Goal: Task Accomplishment & Management: Use online tool/utility

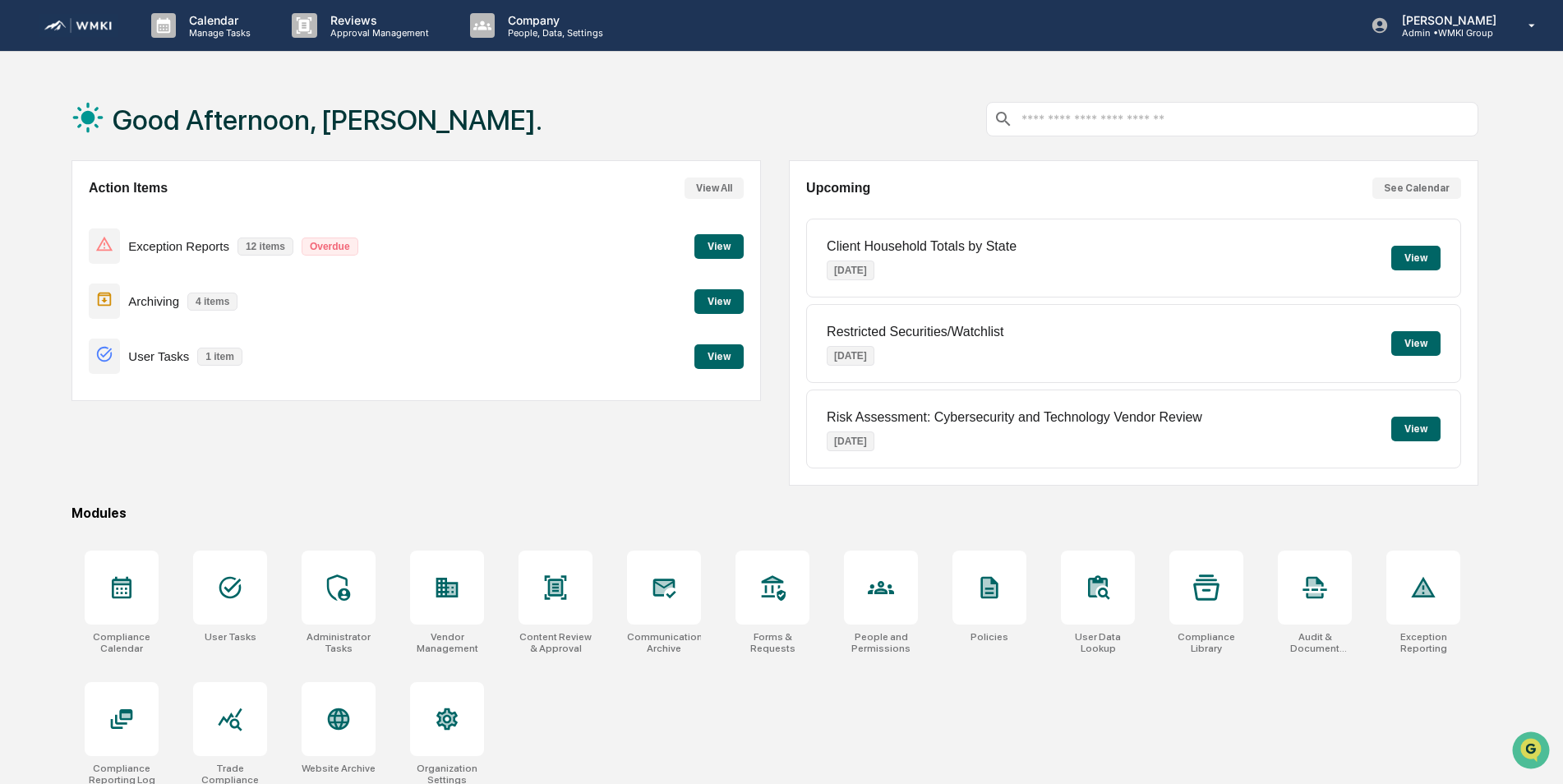
click at [728, 245] on button "View" at bounding box center [719, 246] width 49 height 24
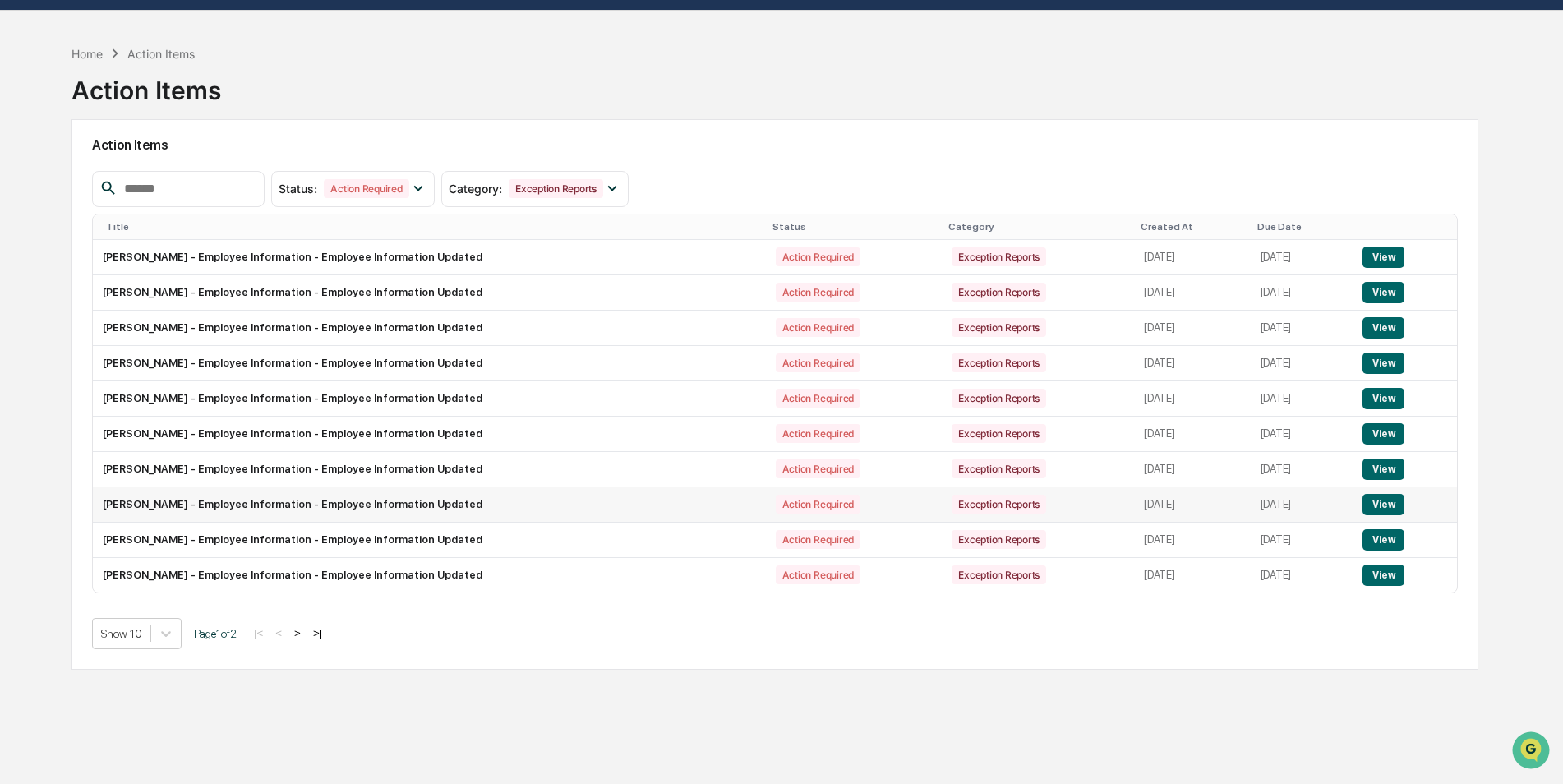
scroll to position [78, 0]
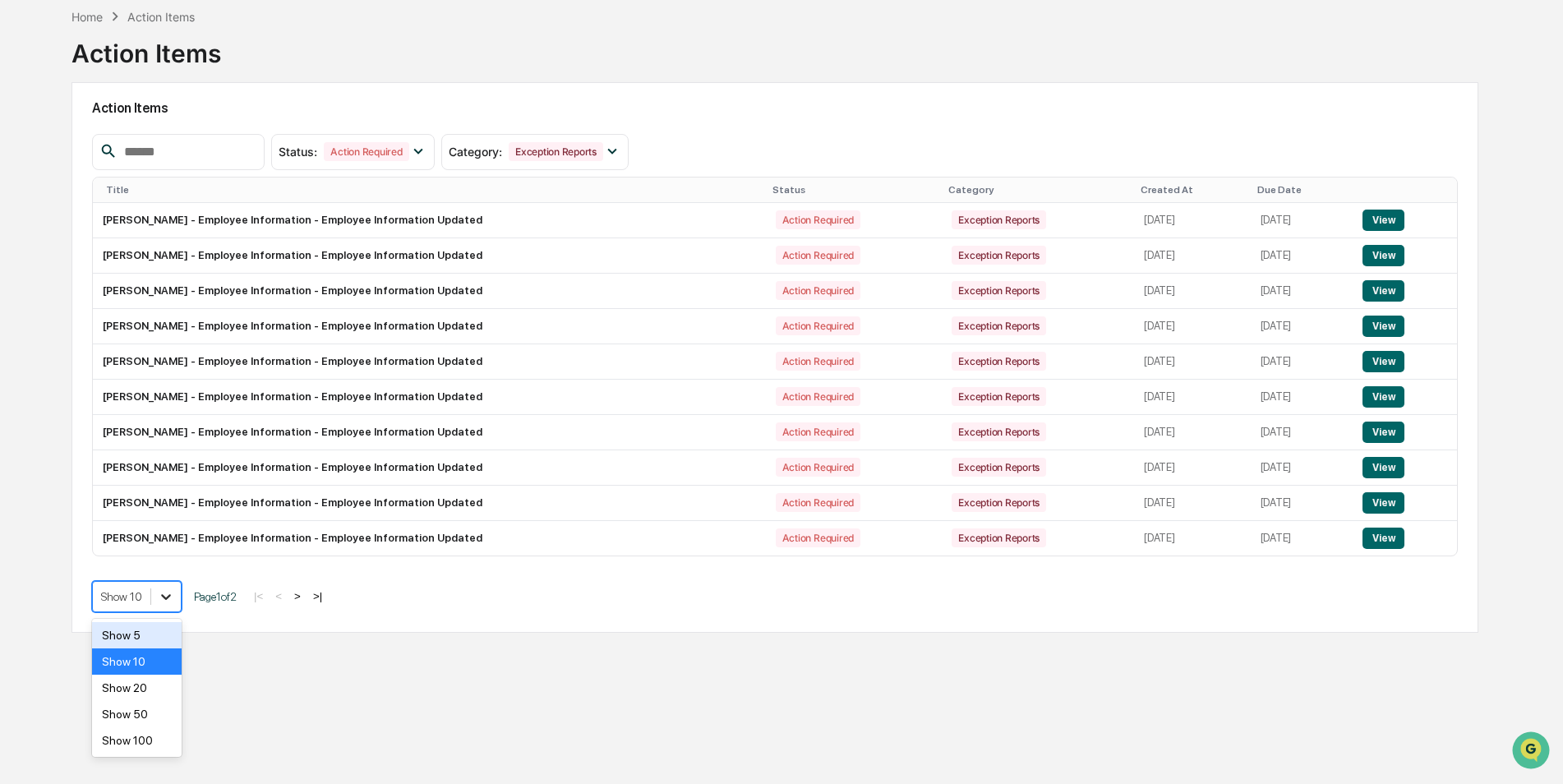
click at [169, 589] on icon at bounding box center [165, 596] width 16 height 16
click at [144, 689] on div "Show 20" at bounding box center [137, 687] width 89 height 26
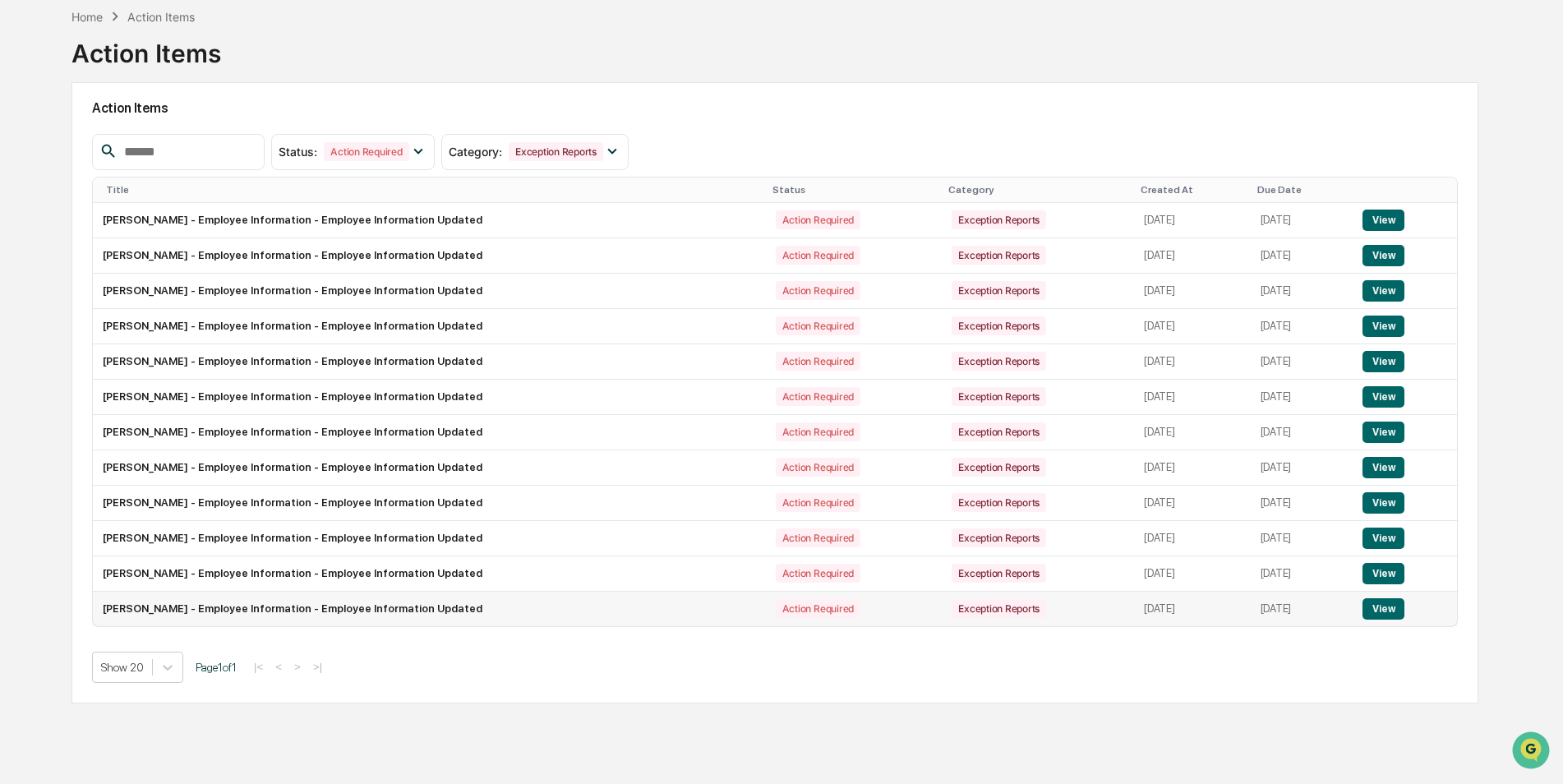
click at [213, 612] on td "[PERSON_NAME] - Employee Information - Employee Information Updated" at bounding box center [429, 609] width 673 height 35
click at [1386, 609] on button "View" at bounding box center [1383, 609] width 42 height 21
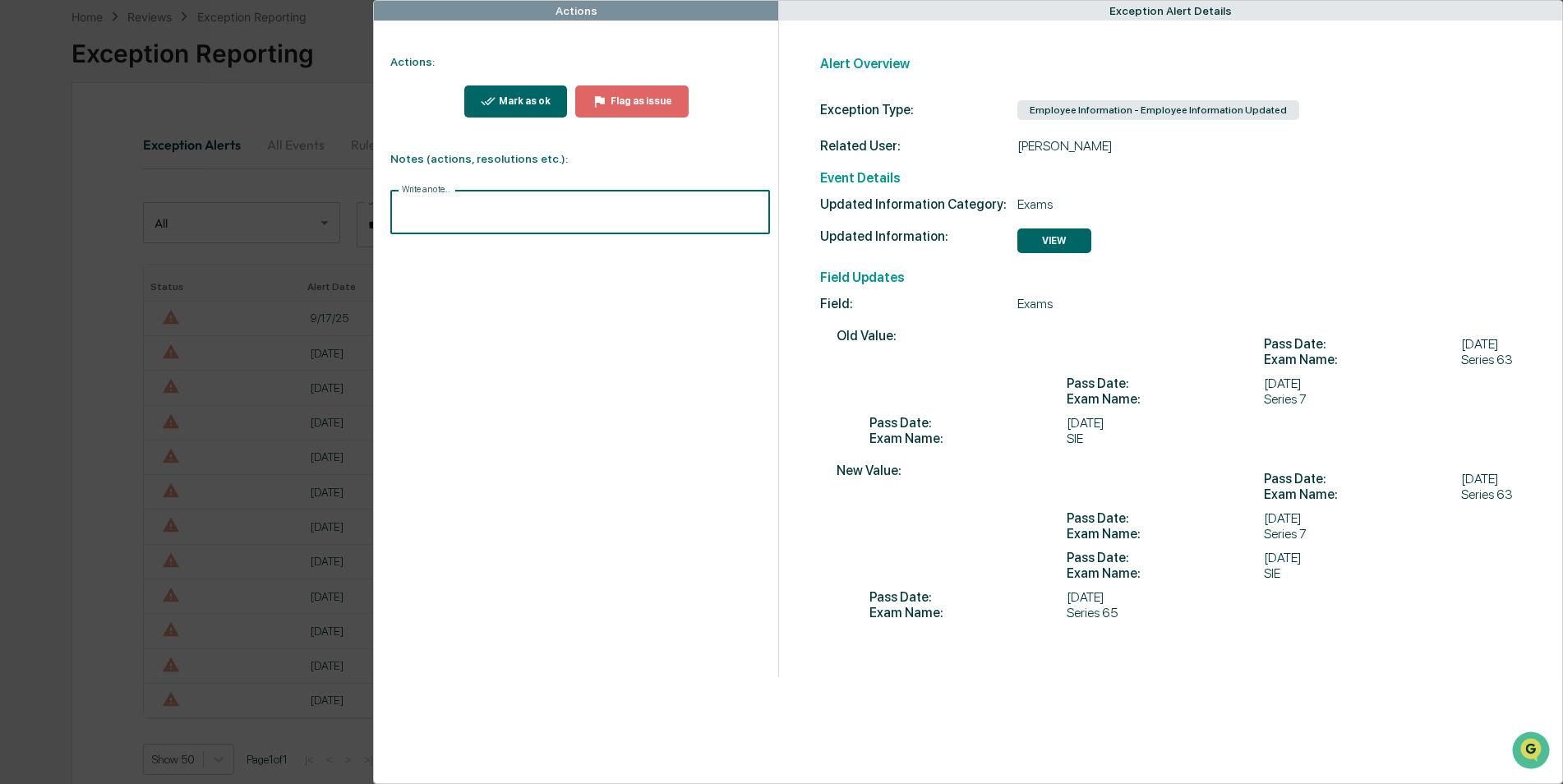
click at [491, 208] on input "Write a note..." at bounding box center [579, 212] width 379 height 44
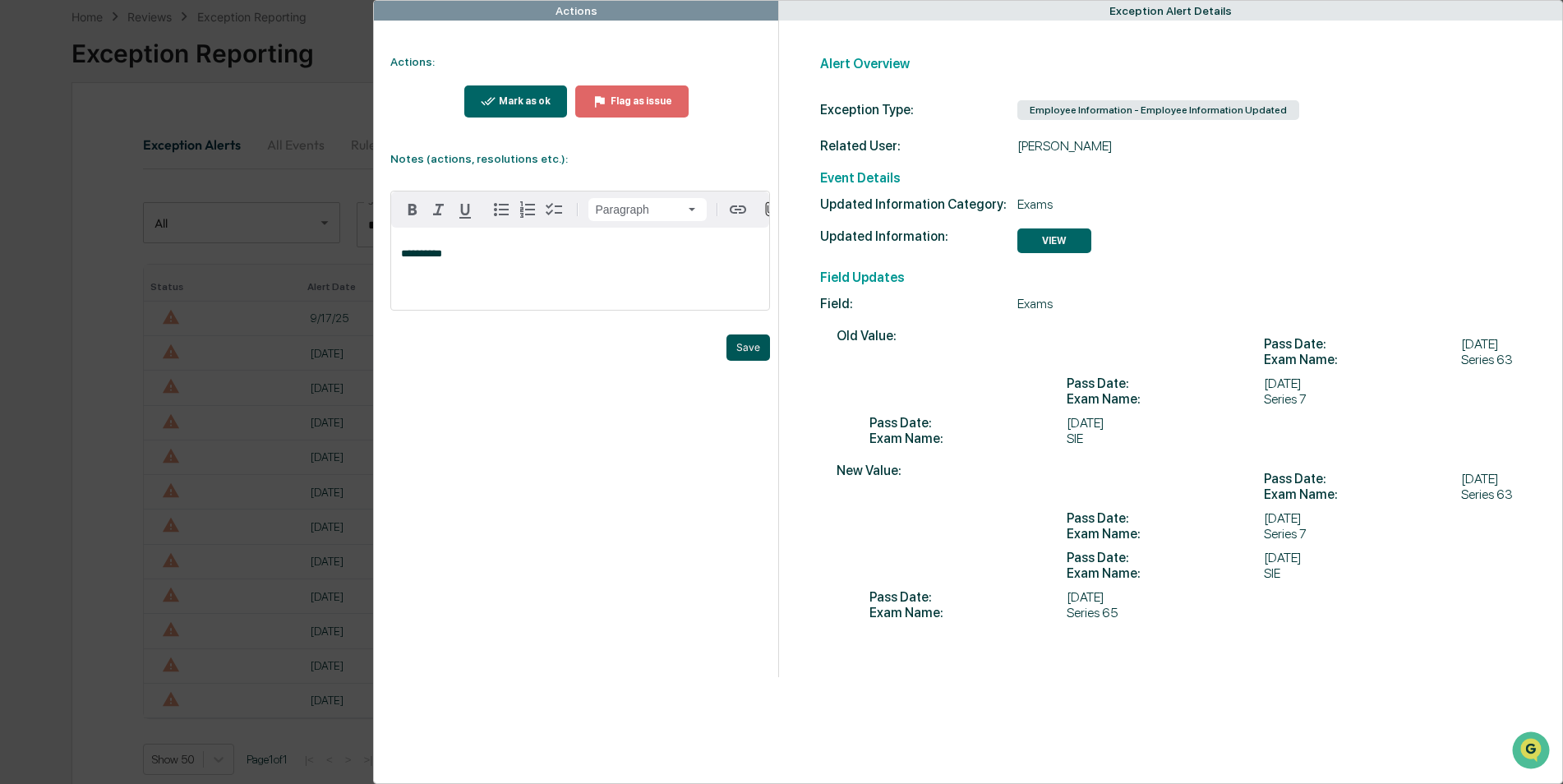
click at [748, 357] on button "Save" at bounding box center [749, 347] width 44 height 26
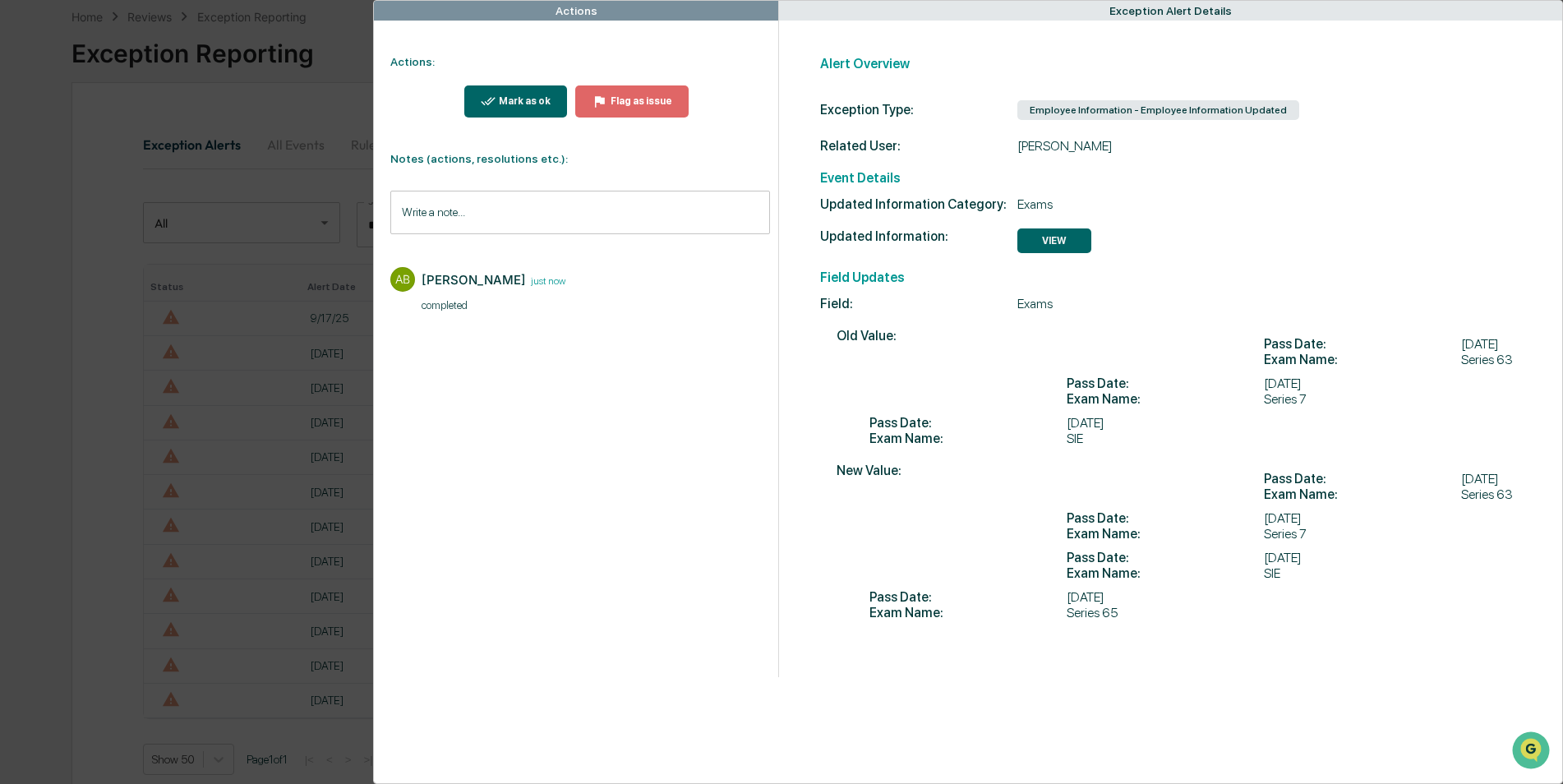
click at [499, 110] on button "Mark as ok" at bounding box center [516, 101] width 104 height 32
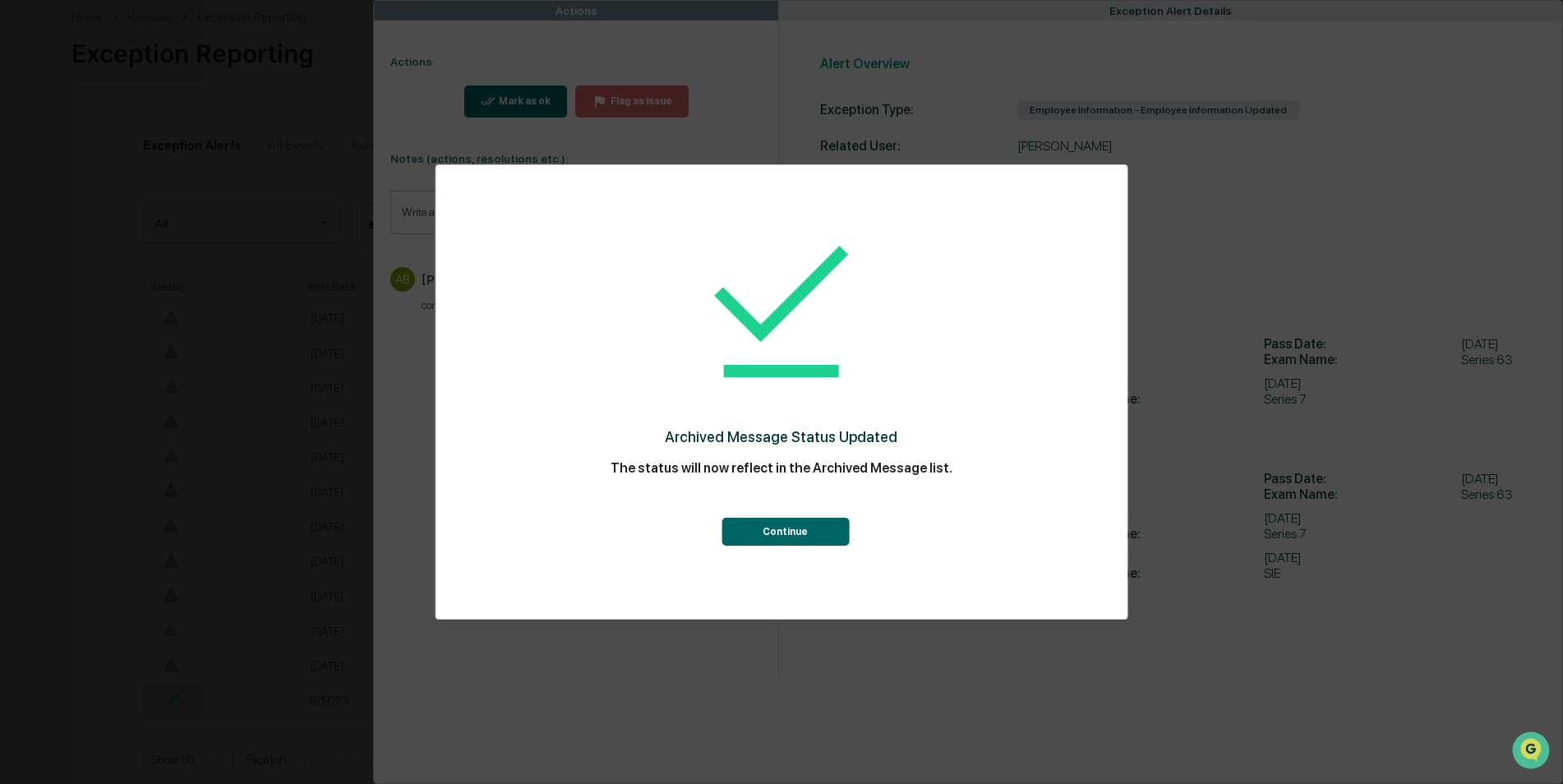
click at [830, 533] on button "Continue" at bounding box center [785, 531] width 127 height 28
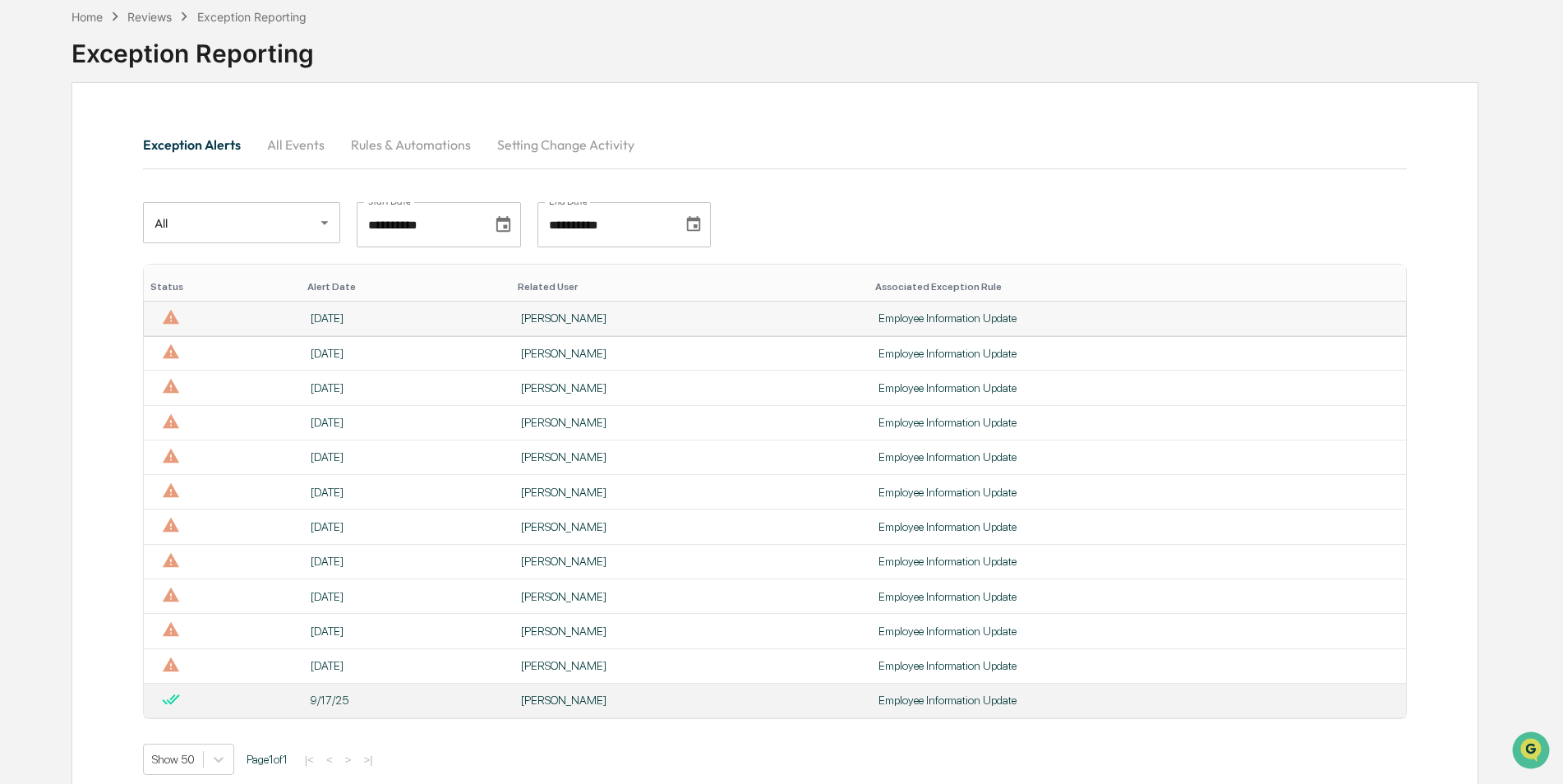
click at [336, 319] on div "[DATE]" at bounding box center [405, 318] width 190 height 13
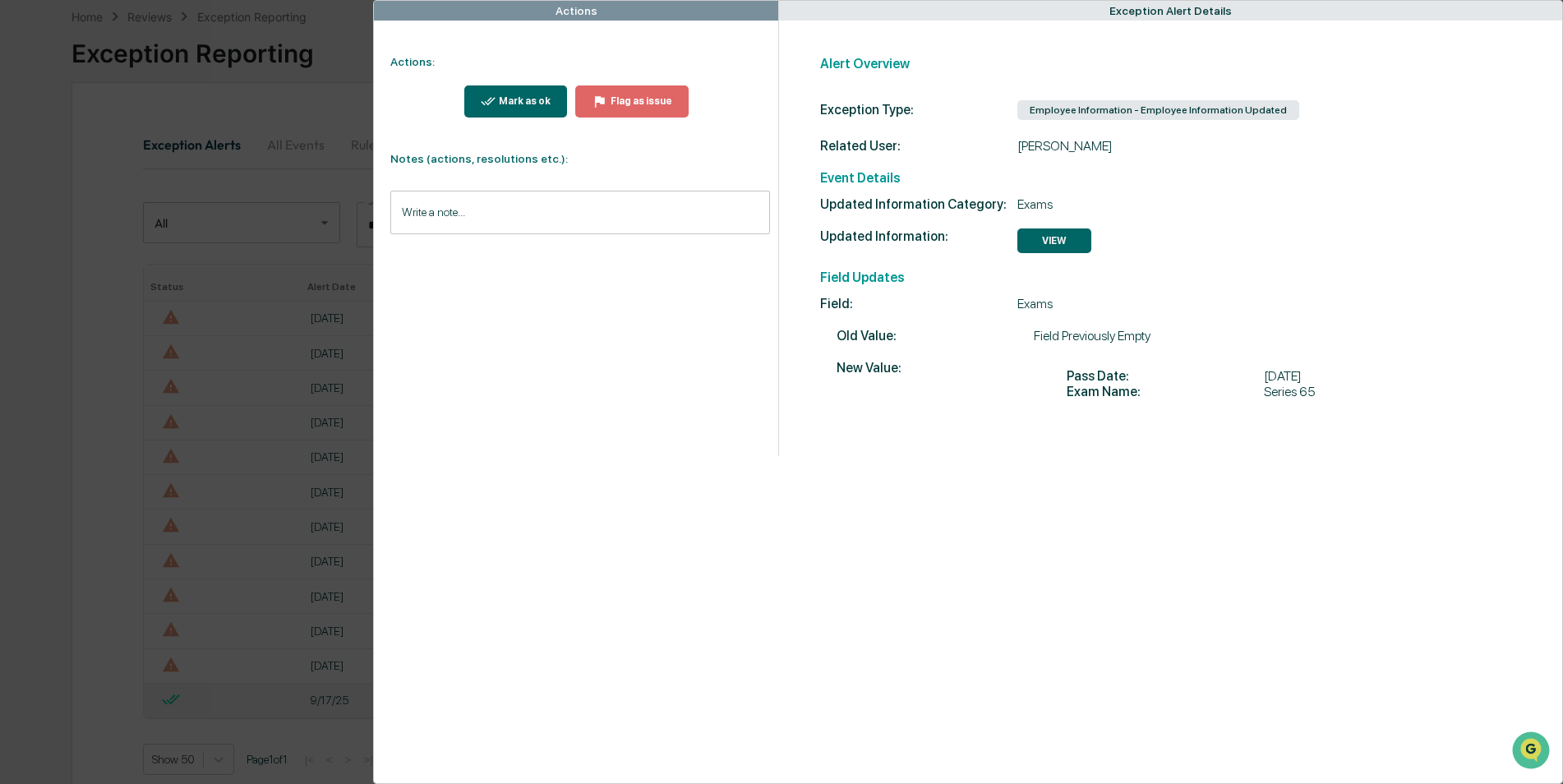
click at [502, 224] on input "Write a note..." at bounding box center [579, 212] width 379 height 44
click at [760, 357] on button "Save" at bounding box center [749, 347] width 44 height 26
click at [523, 104] on div "Mark as ok" at bounding box center [523, 101] width 55 height 12
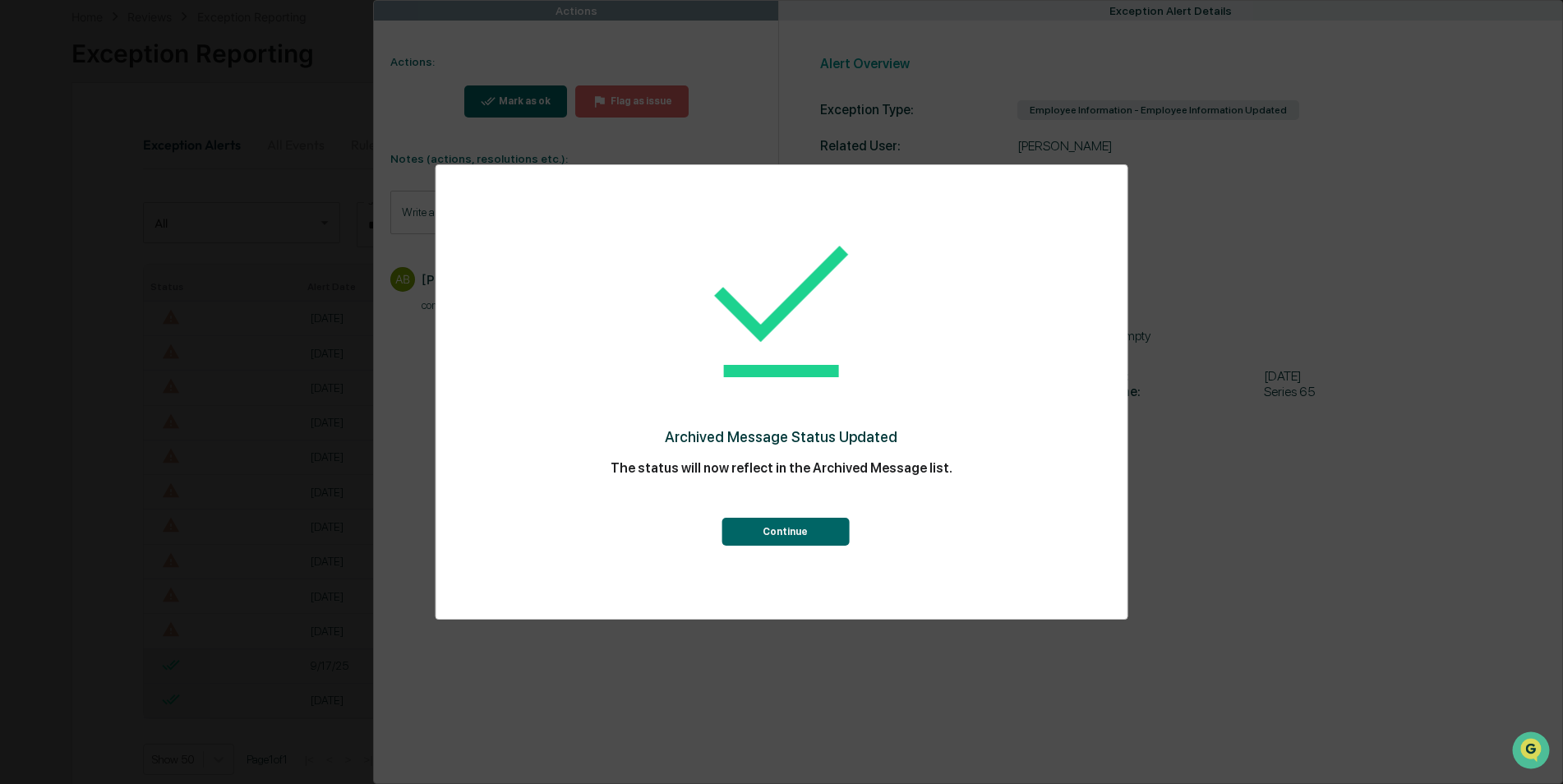
click at [823, 531] on button "Continue" at bounding box center [785, 531] width 127 height 28
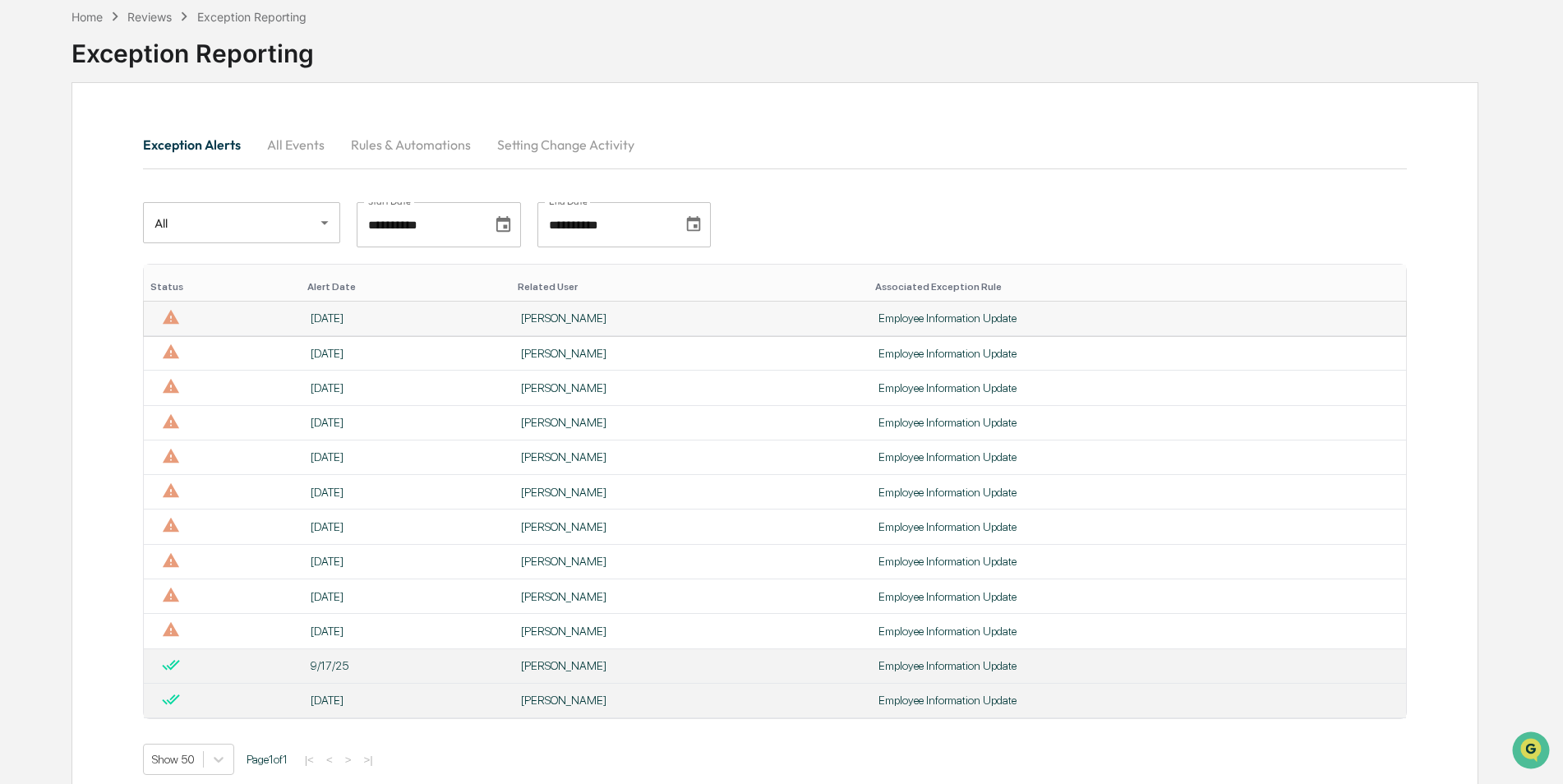
click at [373, 324] on div "[DATE]" at bounding box center [405, 318] width 190 height 13
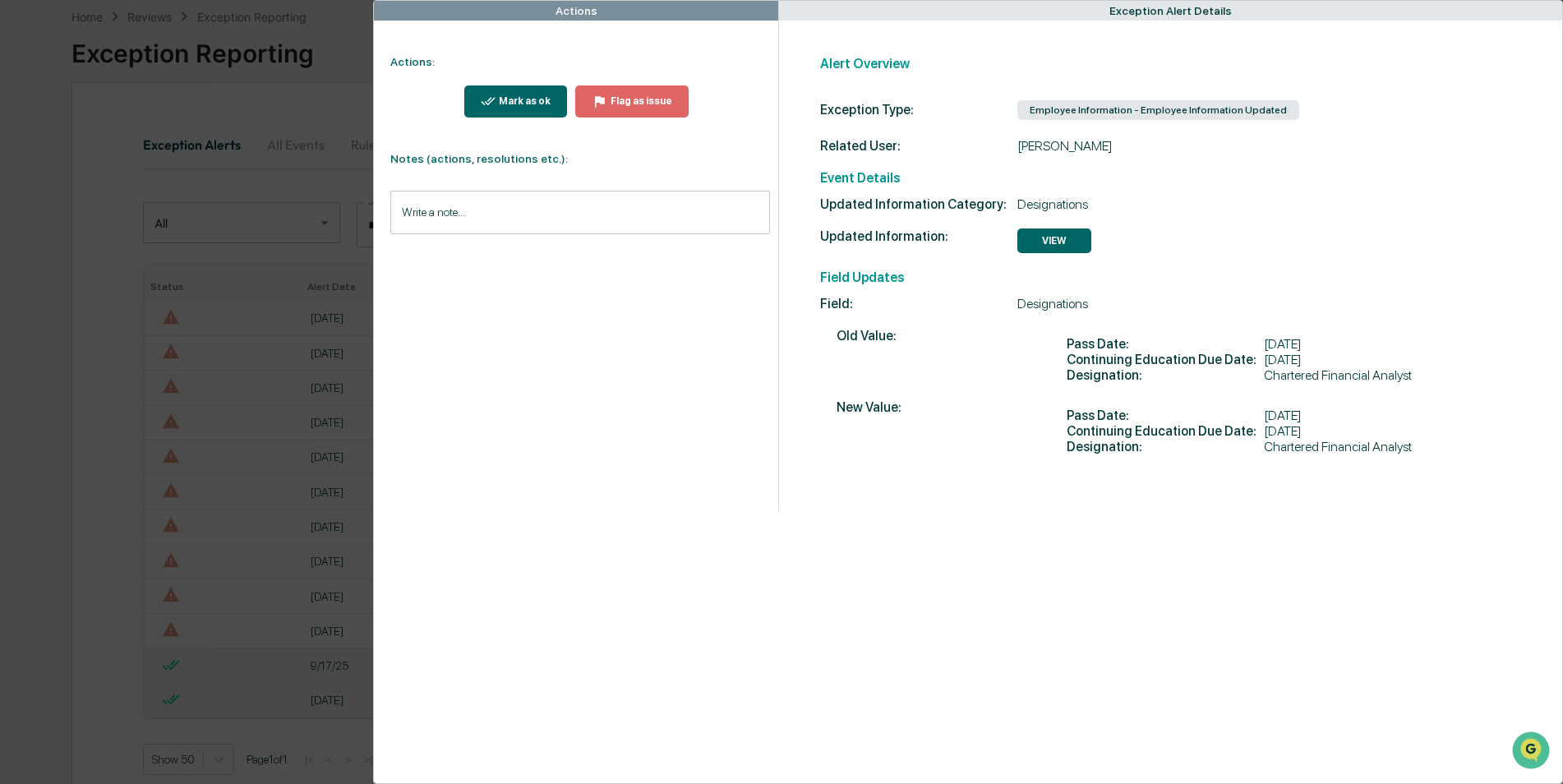
click at [185, 537] on div "Actions Actions: Mark as ok Flag as issue Notes (actions, resolutions etc.): Wr…" at bounding box center [782, 392] width 1563 height 784
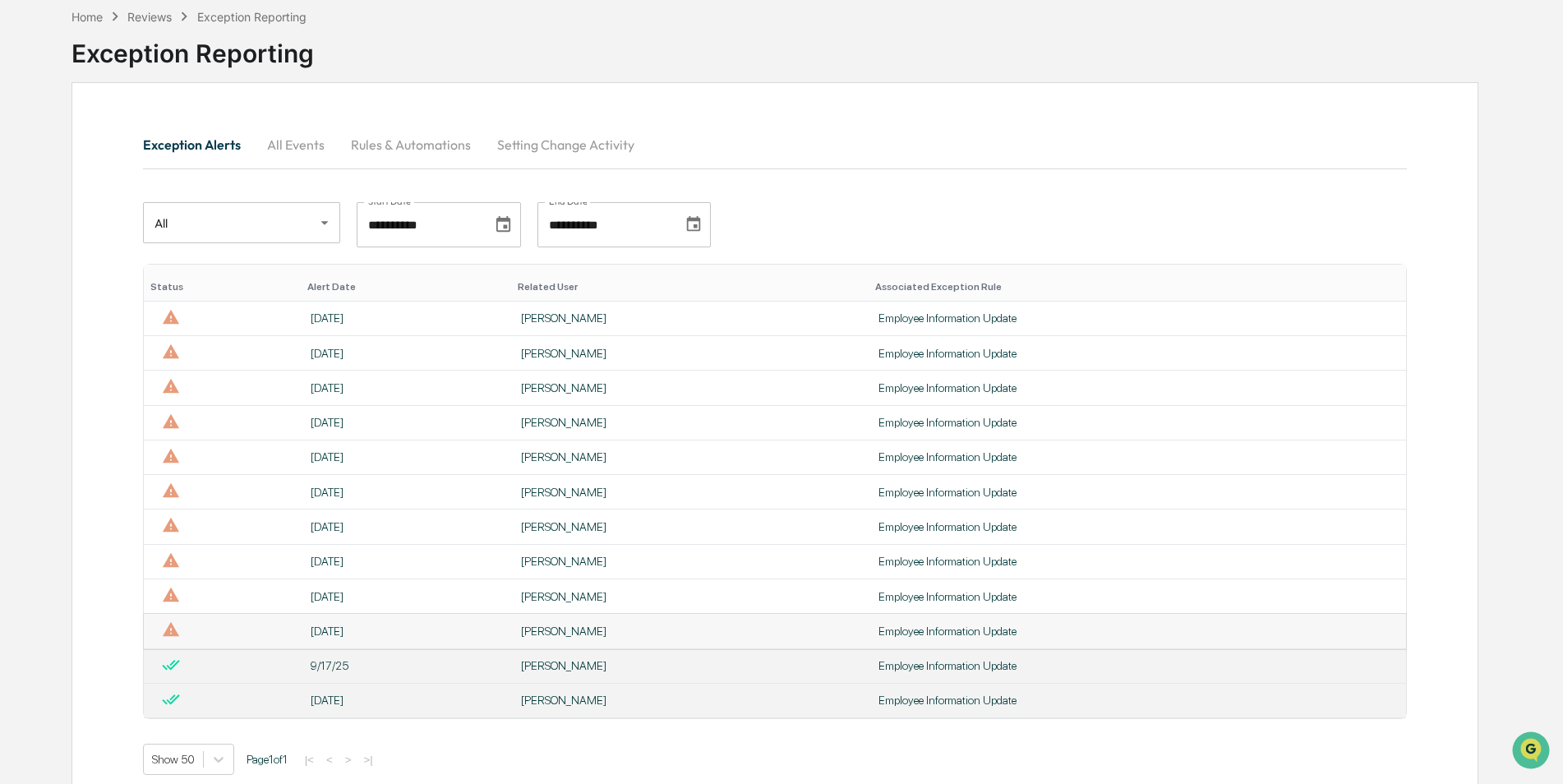
click at [343, 620] on td "[DATE]" at bounding box center [406, 631] width 210 height 35
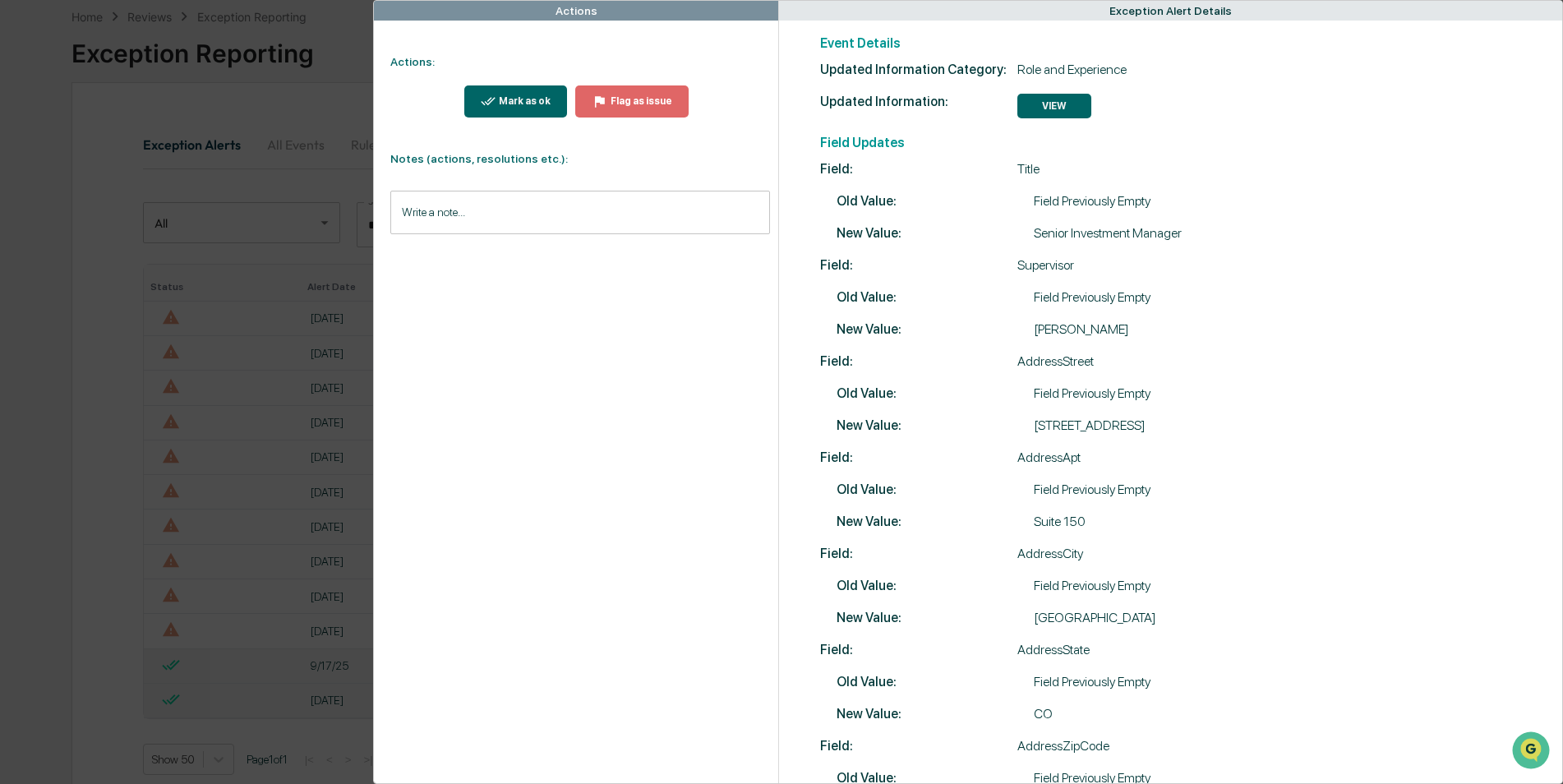
scroll to position [164, 0]
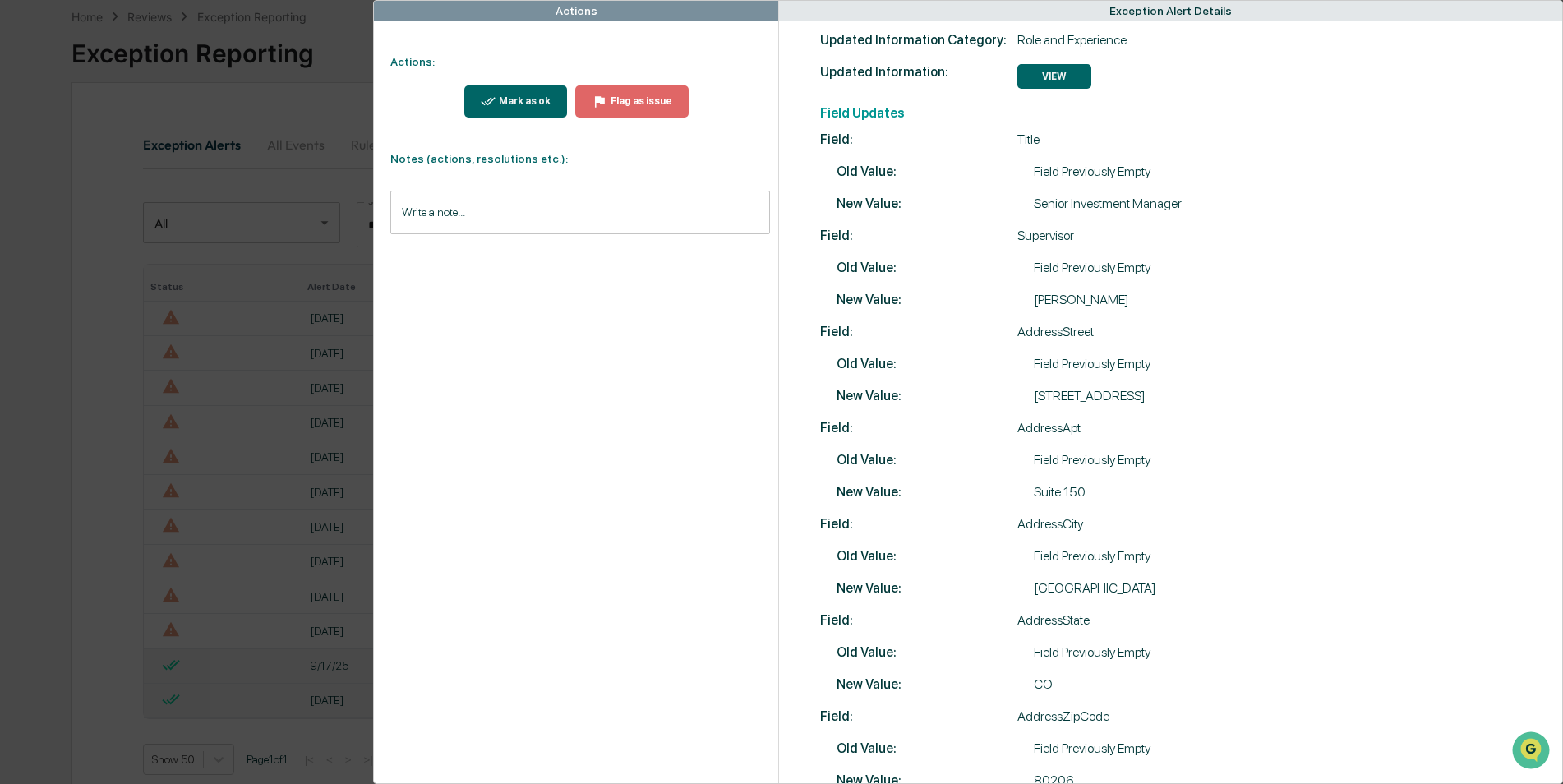
click at [283, 603] on div "Actions Actions: Mark as ok Flag as issue Notes (actions, resolutions etc.): Wr…" at bounding box center [782, 392] width 1563 height 784
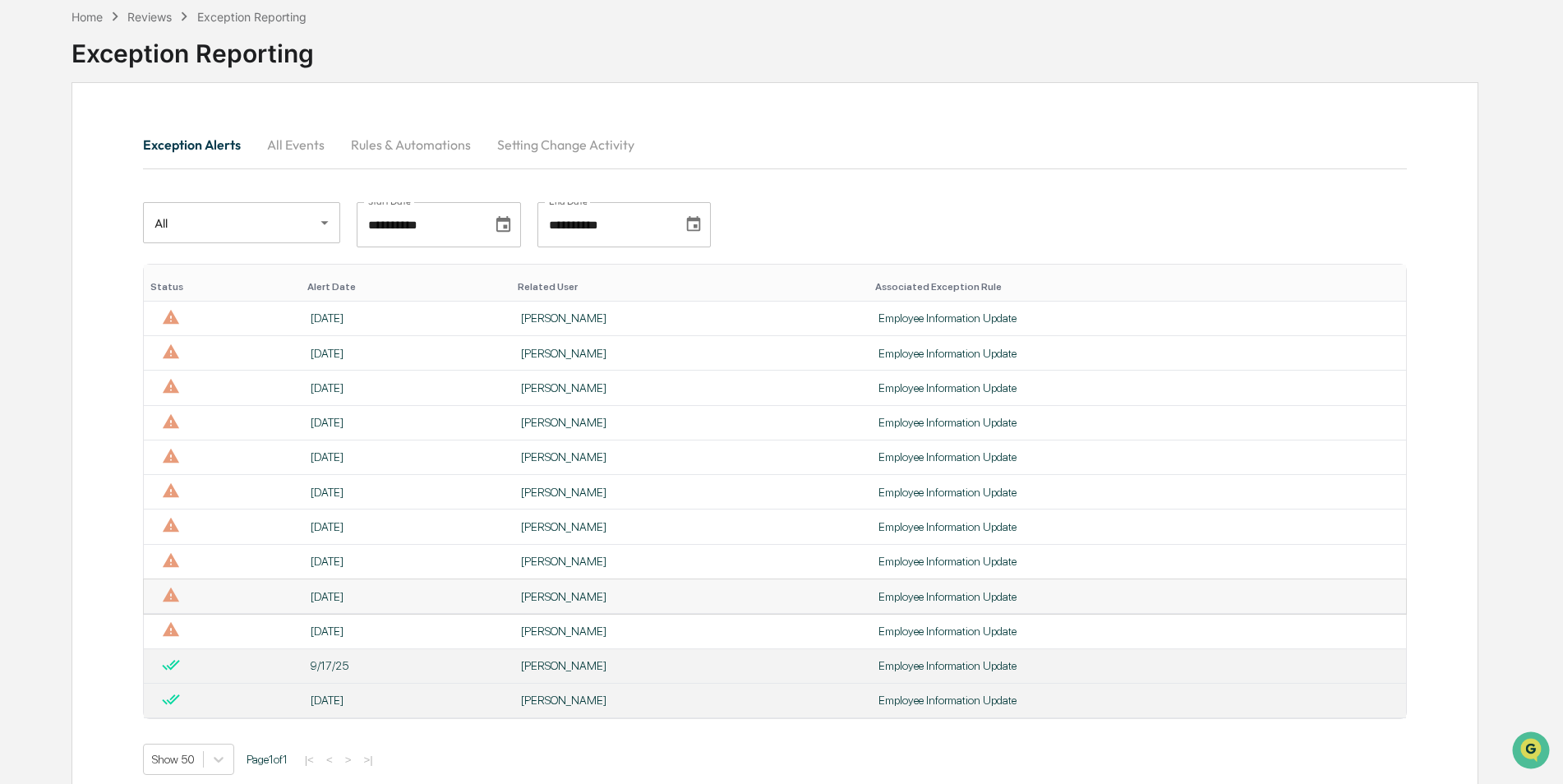
click at [341, 598] on div "[DATE]" at bounding box center [405, 597] width 190 height 13
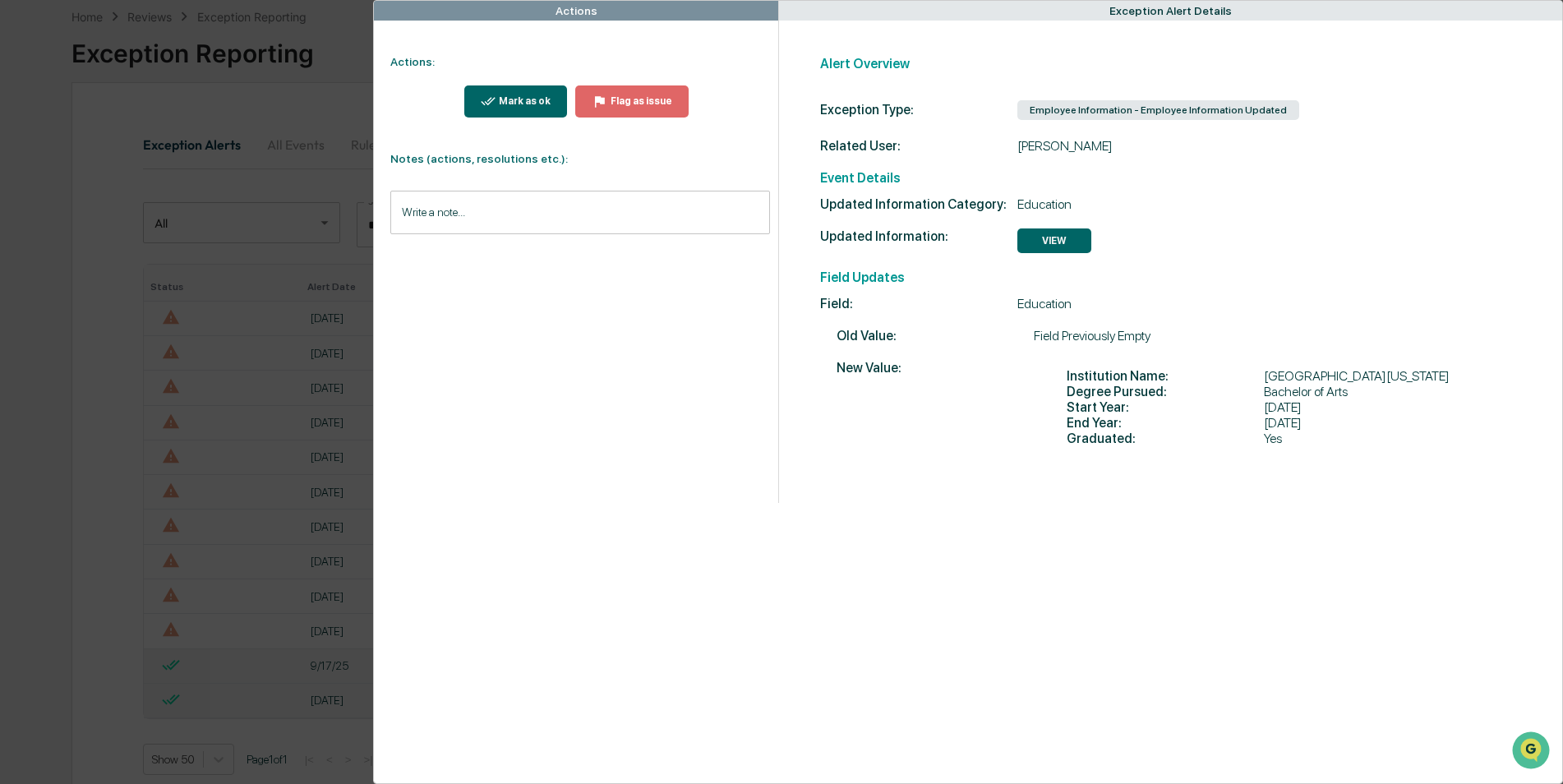
click at [276, 579] on div "Actions Actions: Mark as ok Flag as issue Notes (actions, resolutions etc.): Wr…" at bounding box center [782, 392] width 1563 height 784
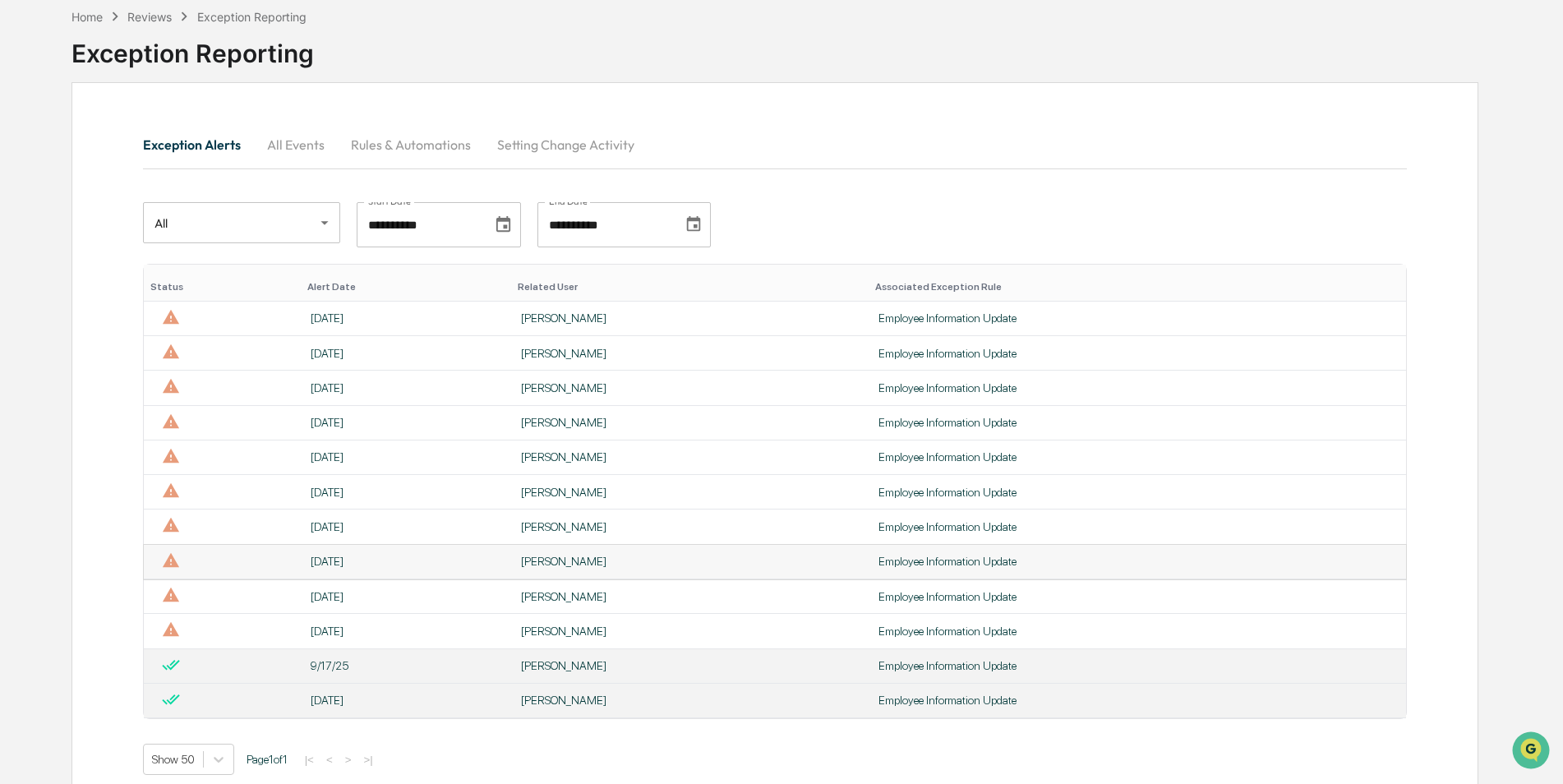
click at [332, 575] on td "[DATE]" at bounding box center [406, 561] width 210 height 35
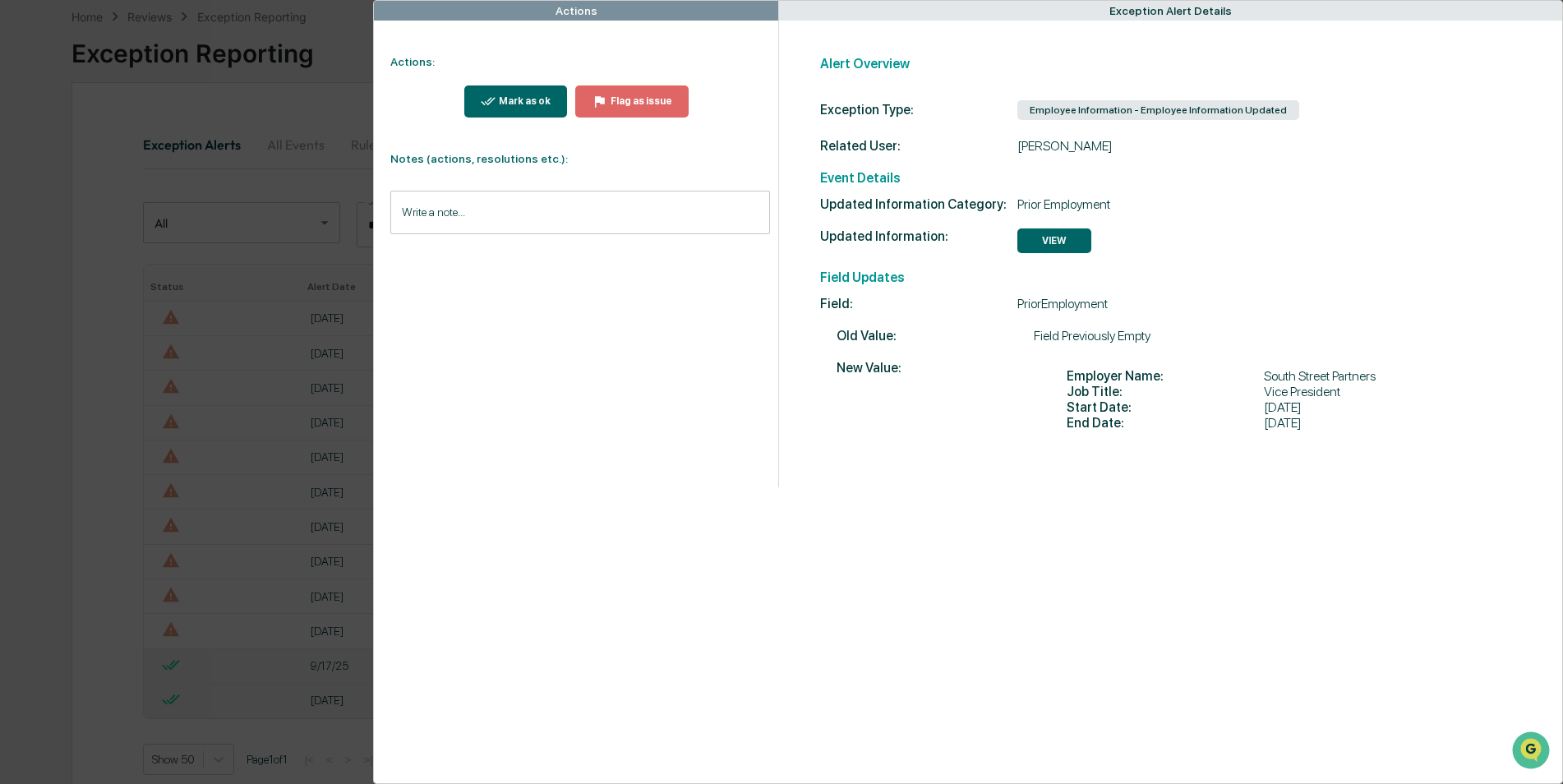
click at [283, 577] on div "Actions Actions: Mark as ok Flag as issue Notes (actions, resolutions etc.): Wr…" at bounding box center [782, 392] width 1563 height 784
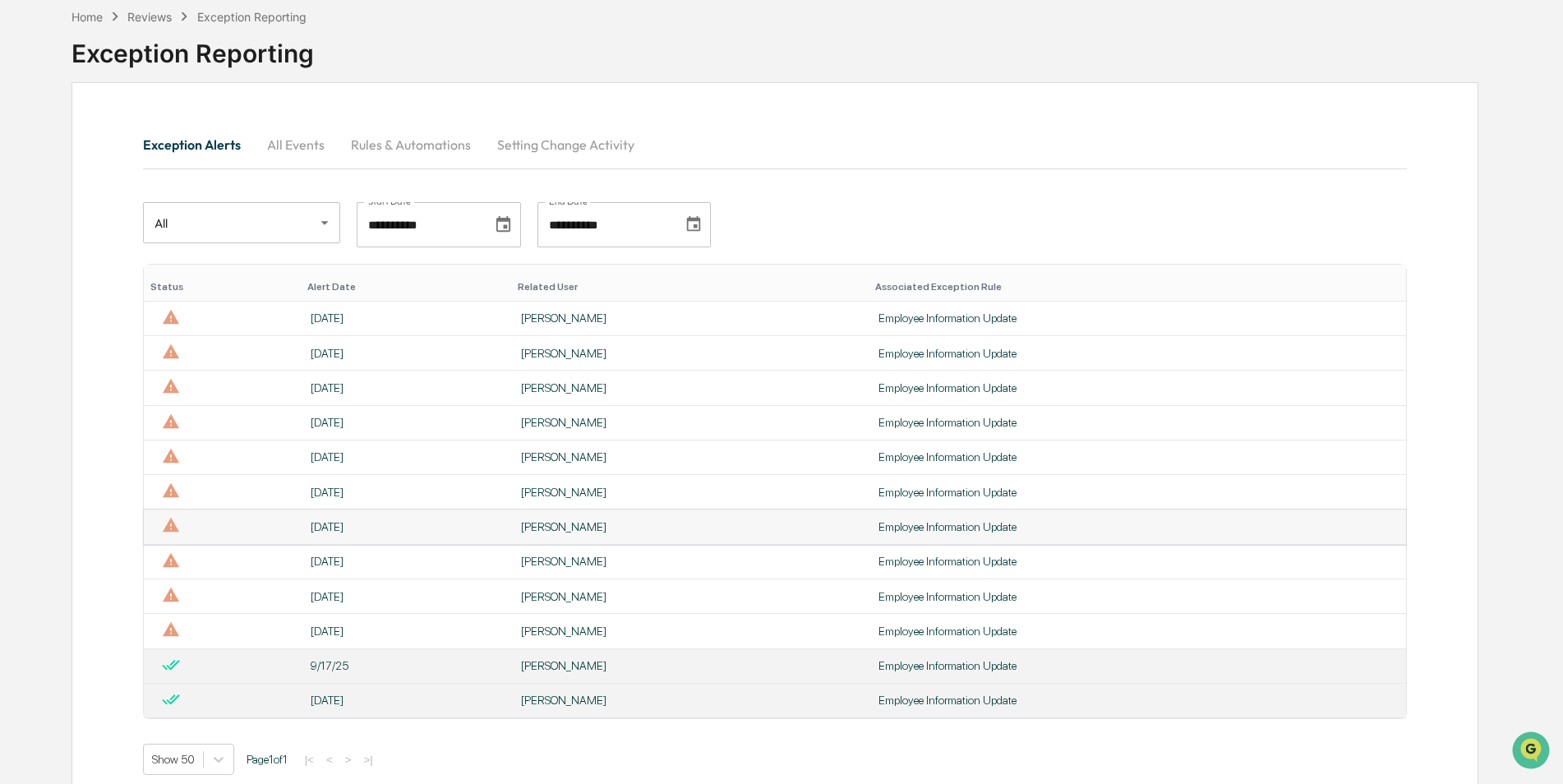
click at [331, 535] on td "[DATE]" at bounding box center [406, 526] width 210 height 35
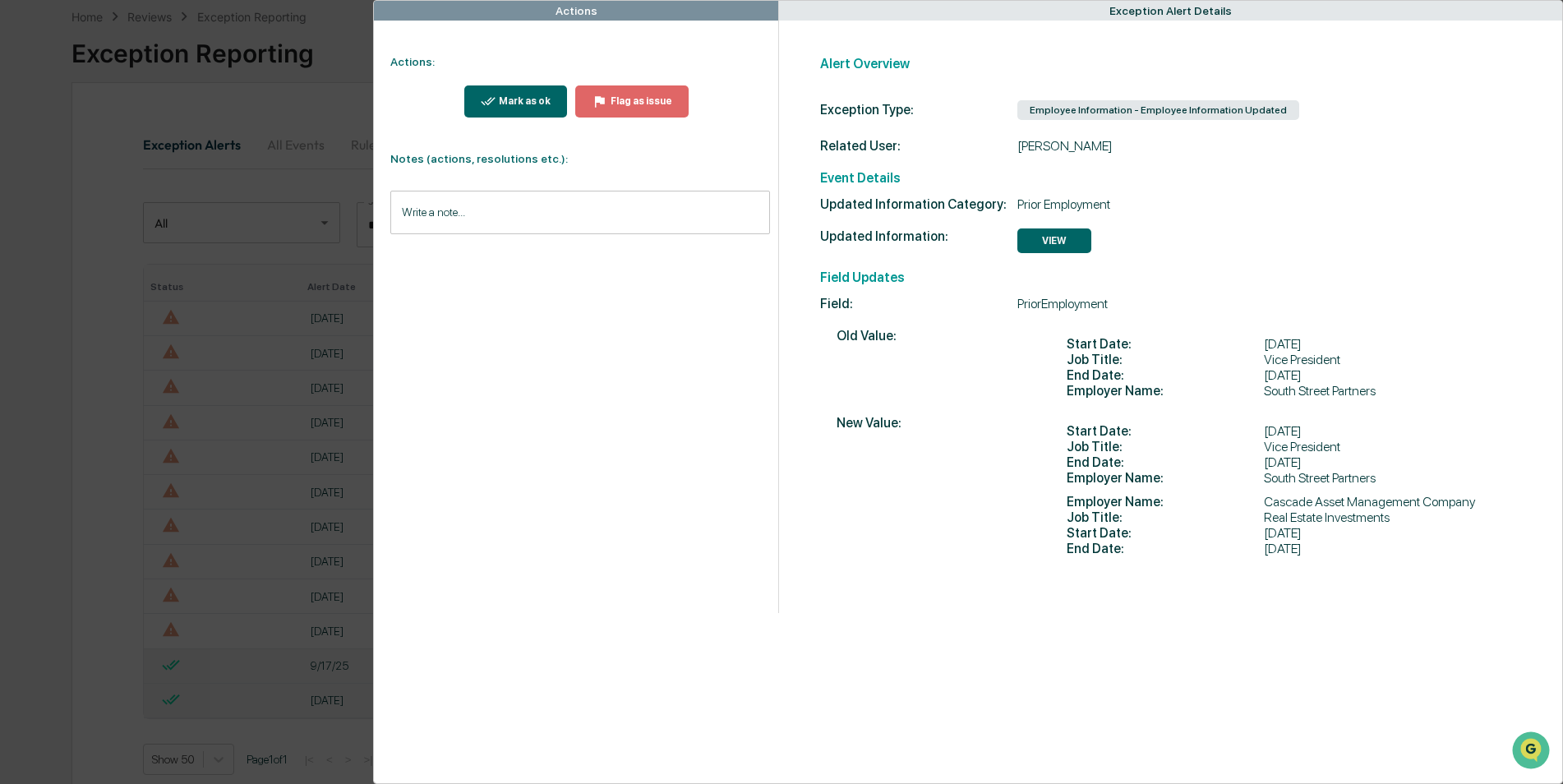
click at [312, 538] on div "Actions Actions: Mark as ok Flag as issue Notes (actions, resolutions etc.): Wr…" at bounding box center [782, 392] width 1563 height 784
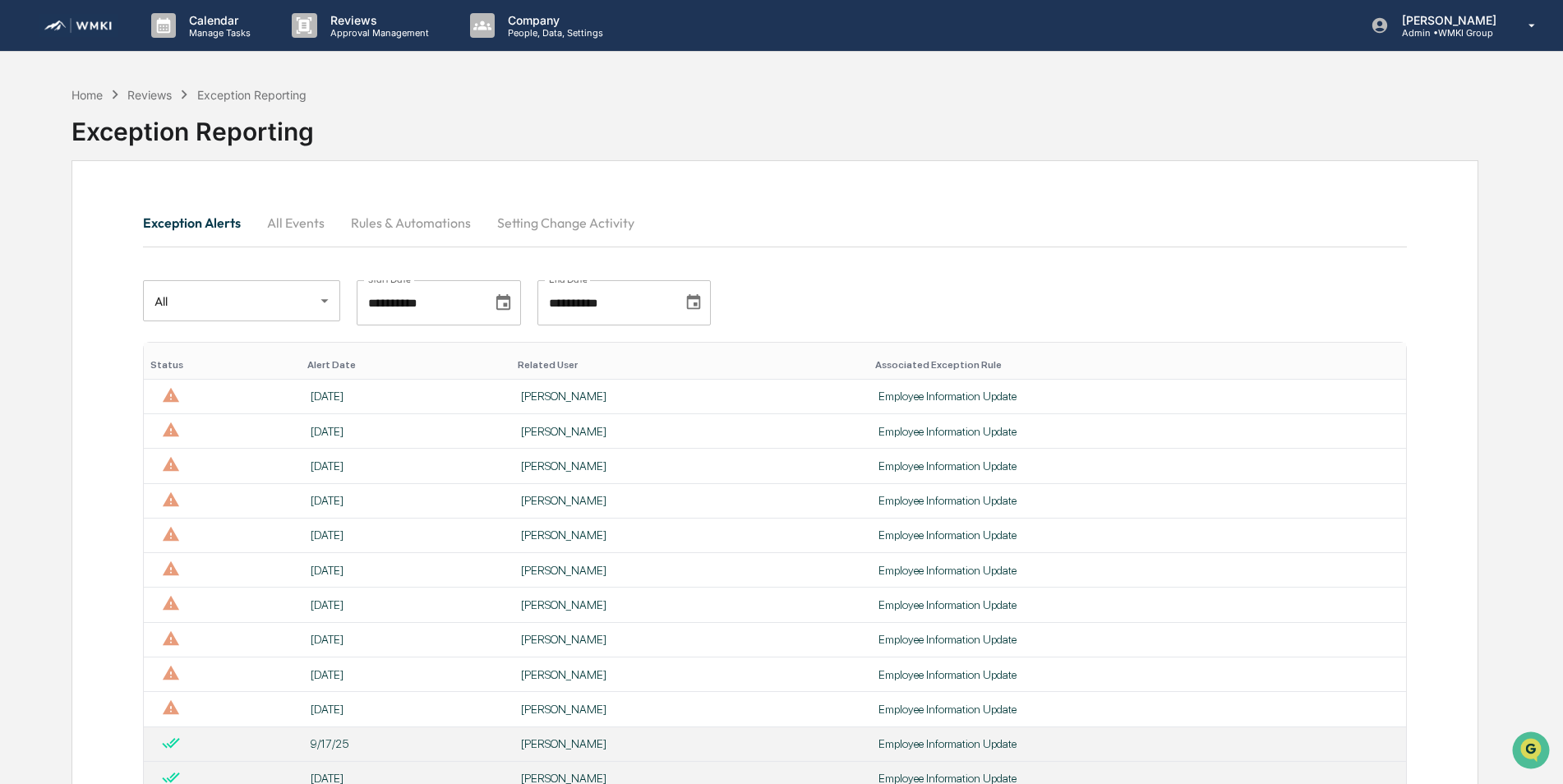
click at [946, 178] on div "**********" at bounding box center [775, 528] width 1407 height 735
